Goal: Find specific page/section: Find specific page/section

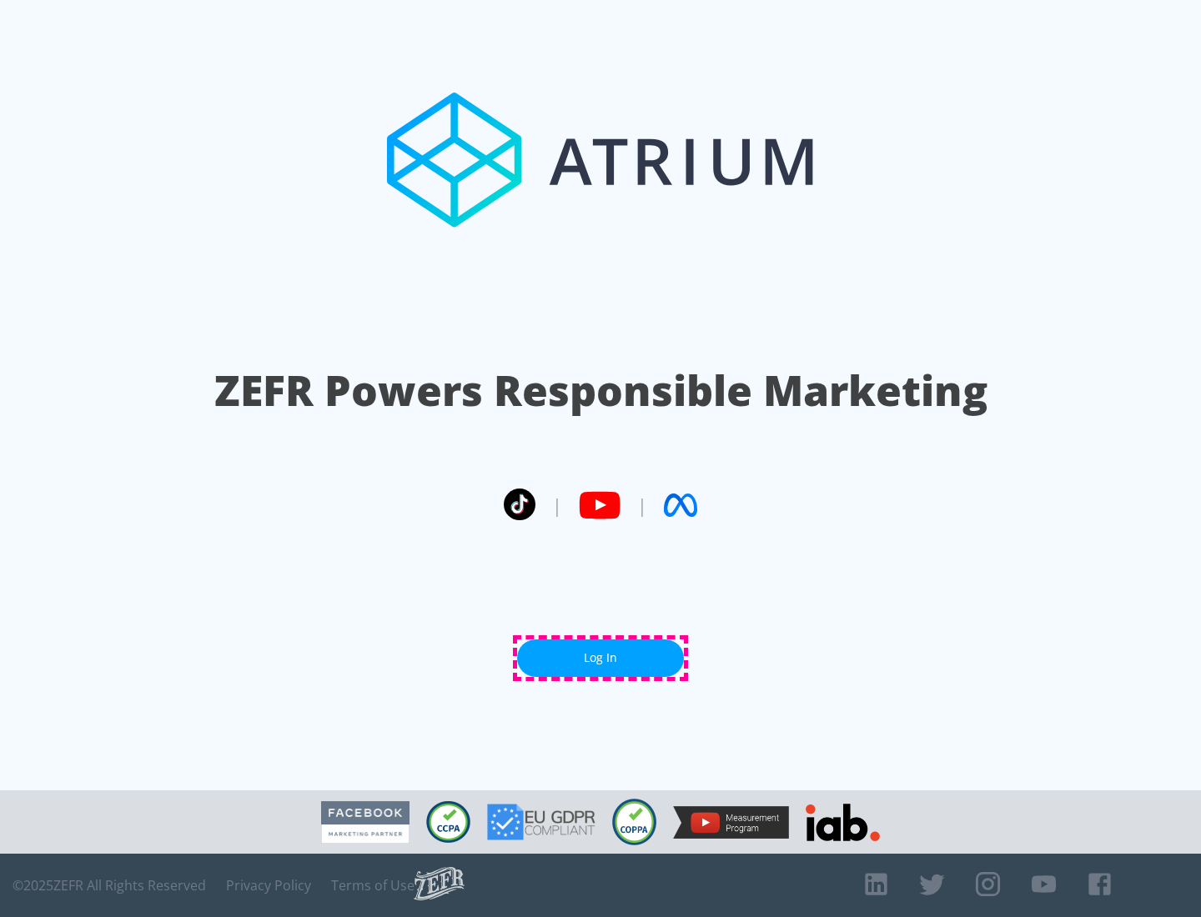
click at [601, 658] on link "Log In" at bounding box center [600, 659] width 167 height 38
